Goal: Task Accomplishment & Management: Use online tool/utility

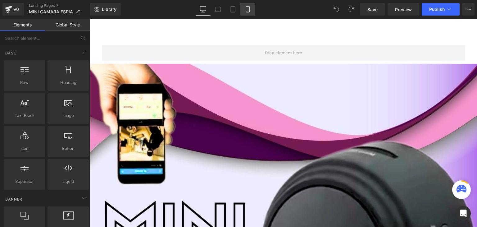
click at [248, 12] on icon at bounding box center [248, 9] width 6 height 6
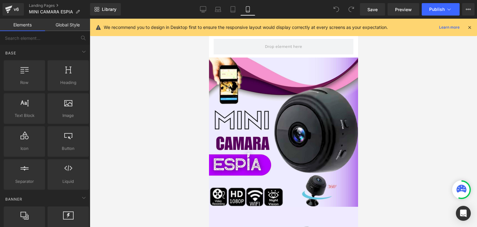
click at [468, 25] on icon at bounding box center [470, 28] width 6 height 6
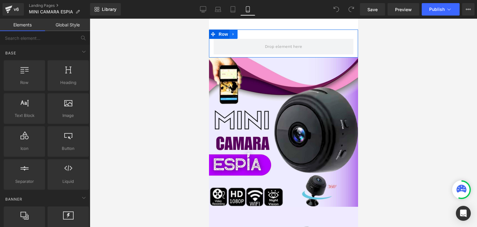
click at [237, 33] on link at bounding box center [233, 34] width 8 height 9
click at [258, 35] on icon at bounding box center [257, 34] width 1 height 3
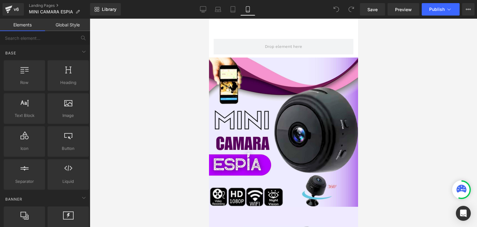
click at [402, 74] on div at bounding box center [284, 123] width 388 height 208
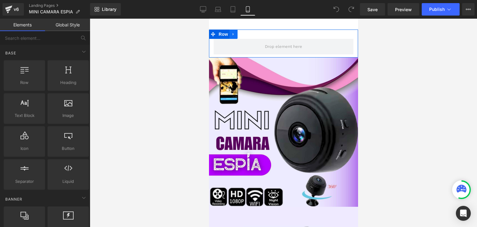
click at [236, 35] on link at bounding box center [233, 34] width 8 height 9
click at [260, 34] on link at bounding box center [258, 34] width 8 height 9
click at [234, 35] on icon at bounding box center [233, 34] width 4 height 5
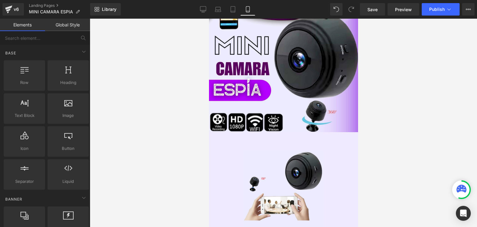
scroll to position [62, 0]
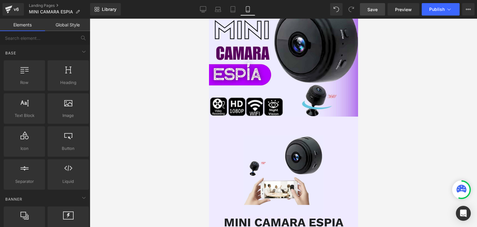
click at [375, 10] on span "Save" at bounding box center [373, 9] width 10 height 7
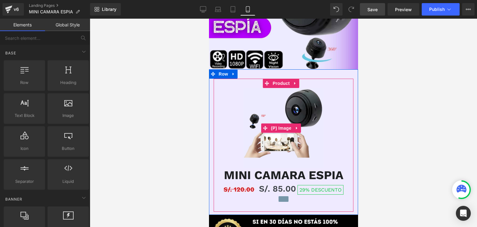
scroll to position [124, 0]
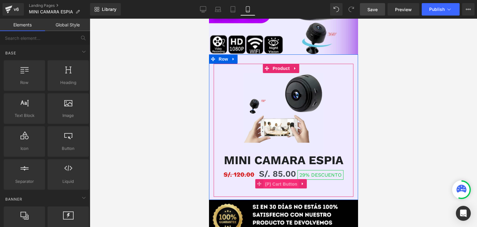
click at [283, 179] on span "(P) Cart Button" at bounding box center [280, 183] width 35 height 9
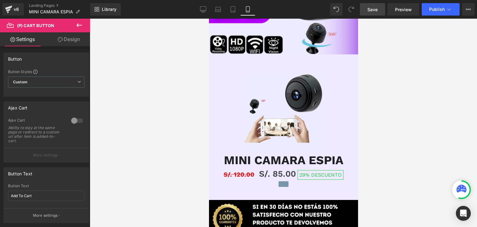
click at [78, 38] on link "Design" at bounding box center [68, 39] width 45 height 14
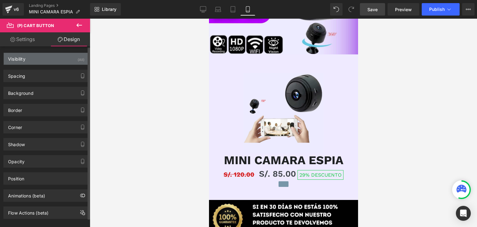
type input "#7796a8"
type input "100"
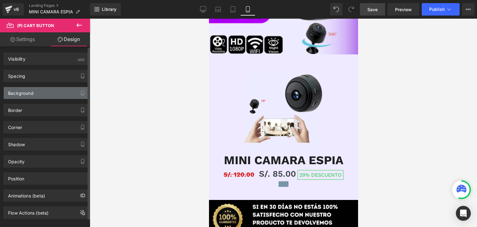
click at [59, 95] on div "Background" at bounding box center [46, 93] width 85 height 12
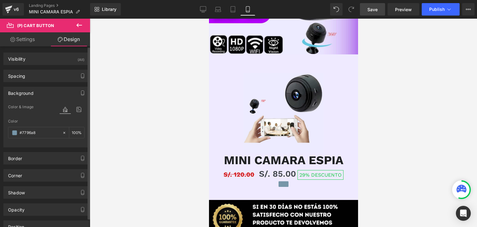
click at [26, 105] on span "Color & Image" at bounding box center [20, 107] width 25 height 4
click at [49, 133] on input "#7796a8" at bounding box center [40, 132] width 40 height 7
click at [44, 76] on div "Spacing" at bounding box center [46, 76] width 85 height 12
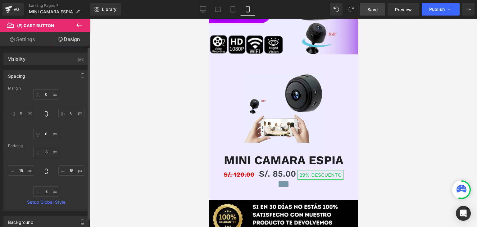
click at [22, 72] on div "Spacing" at bounding box center [16, 74] width 17 height 9
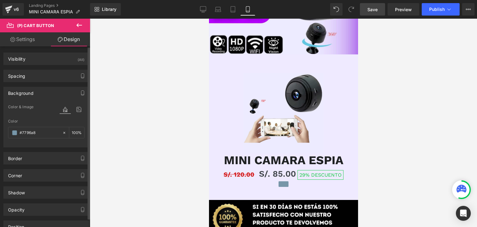
click at [34, 92] on div "Background" at bounding box center [46, 93] width 85 height 12
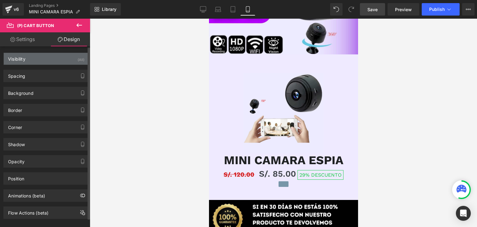
click at [21, 54] on div "Visibility" at bounding box center [16, 57] width 17 height 9
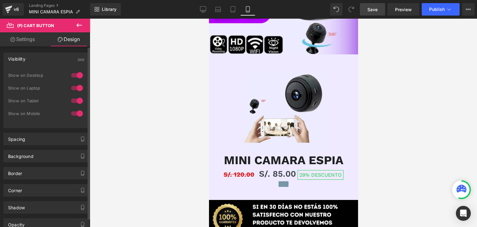
click at [25, 58] on div "Visibility" at bounding box center [16, 57] width 17 height 9
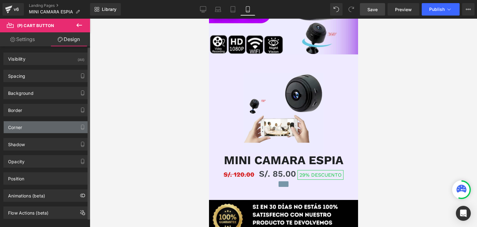
click at [18, 127] on div "Corner" at bounding box center [15, 125] width 14 height 9
click at [78, 127] on button "button" at bounding box center [83, 127] width 10 height 12
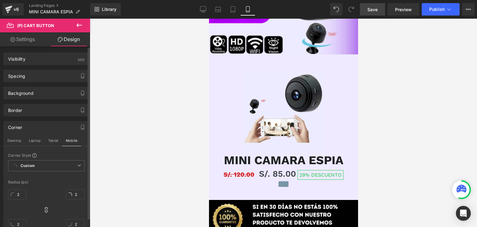
click at [14, 126] on div "Corner" at bounding box center [15, 125] width 14 height 9
click at [16, 126] on div "Corner" at bounding box center [15, 125] width 14 height 9
click at [22, 127] on div "Corner" at bounding box center [15, 125] width 14 height 9
drag, startPoint x: 57, startPoint y: 127, endPoint x: 67, endPoint y: 127, distance: 10.3
click at [58, 127] on div "Corner" at bounding box center [46, 127] width 85 height 12
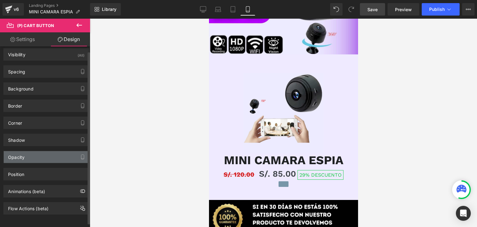
scroll to position [8, 0]
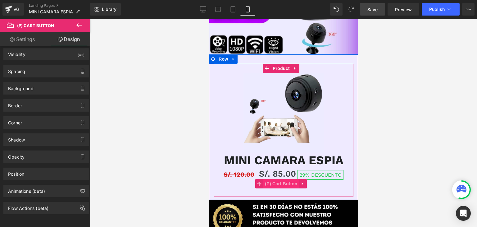
click at [282, 179] on span "(P) Cart Button" at bounding box center [280, 183] width 35 height 9
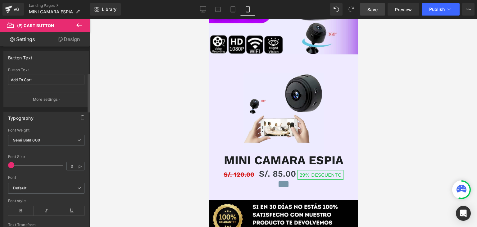
scroll to position [124, 0]
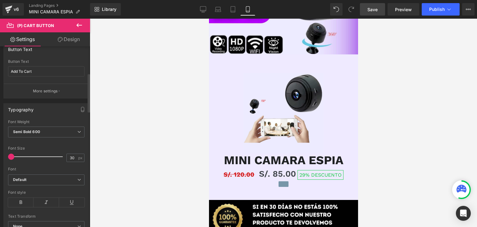
click at [26, 154] on div at bounding box center [37, 156] width 52 height 12
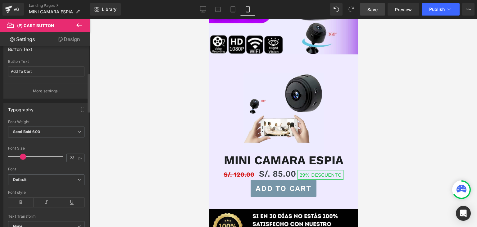
type input "22"
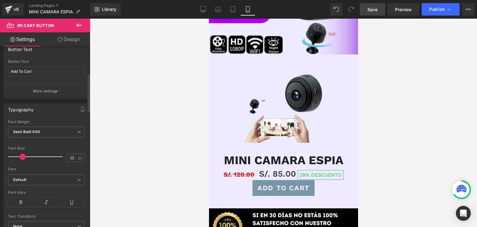
drag, startPoint x: 26, startPoint y: 156, endPoint x: 22, endPoint y: 157, distance: 4.1
click at [22, 157] on span at bounding box center [23, 157] width 6 height 6
click at [57, 147] on div "Font Size" at bounding box center [46, 148] width 76 height 4
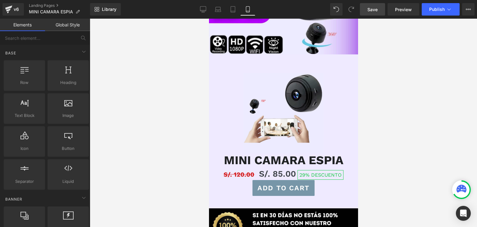
click at [417, 138] on div at bounding box center [284, 123] width 388 height 208
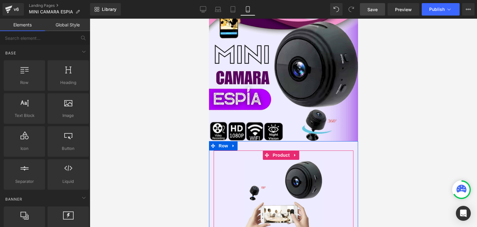
scroll to position [0, 0]
